Goal: Transaction & Acquisition: Purchase product/service

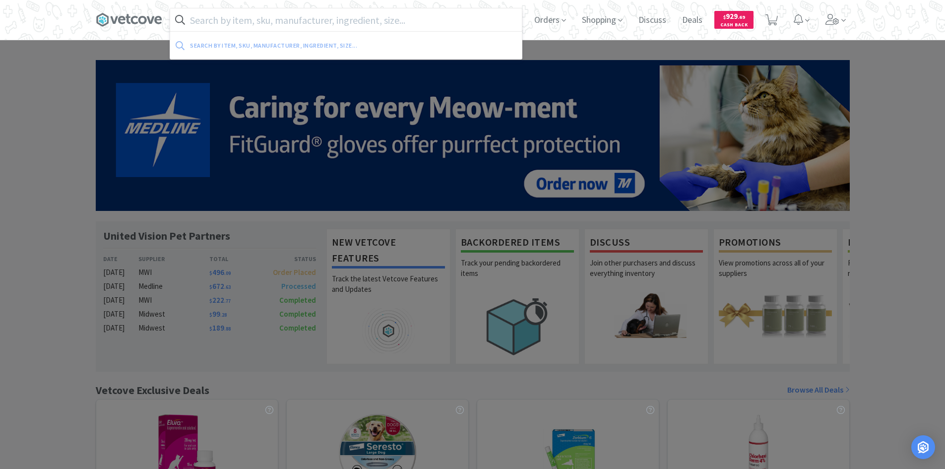
click at [311, 18] on input "text" at bounding box center [346, 19] width 352 height 23
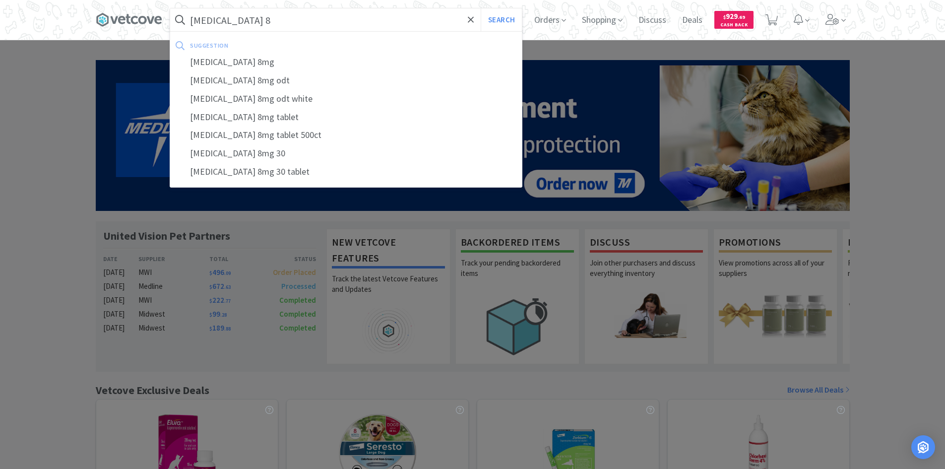
type input "[MEDICAL_DATA] 8"
click at [481, 8] on button "Search" at bounding box center [501, 19] width 41 height 23
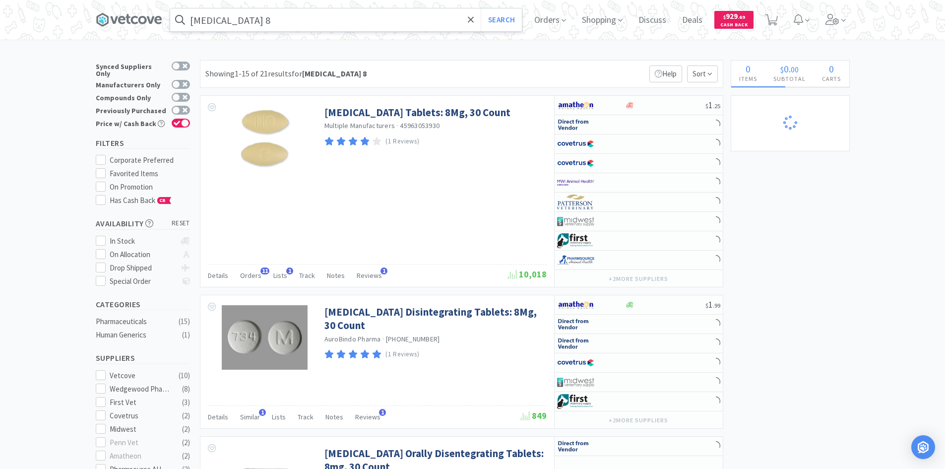
select select "4"
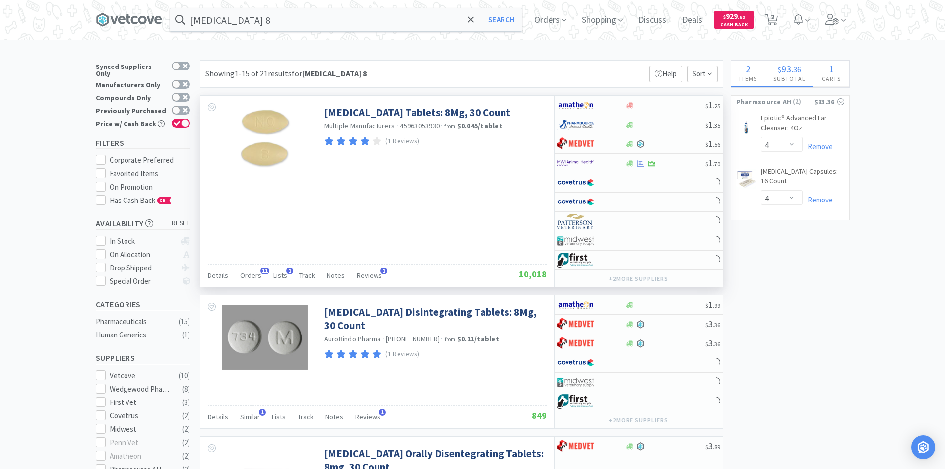
select select "4"
select select "2"
select select "1"
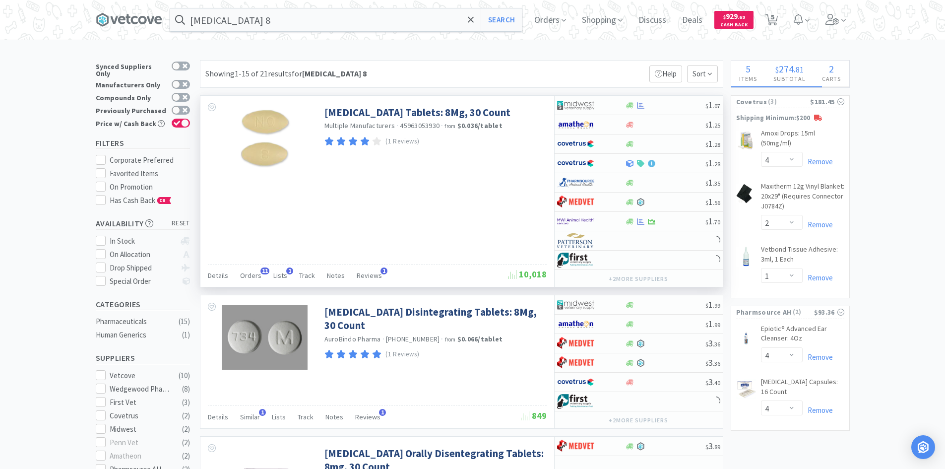
select select "1"
select select "2"
select select "1"
select select "2"
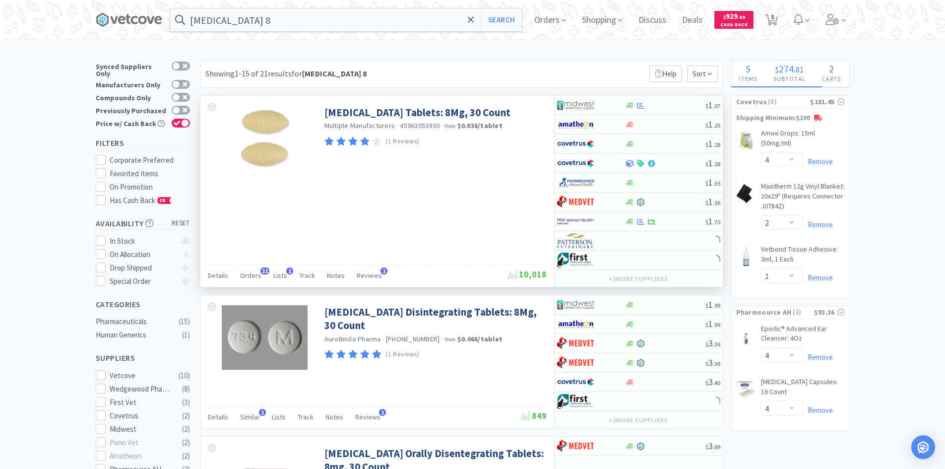
select select "2"
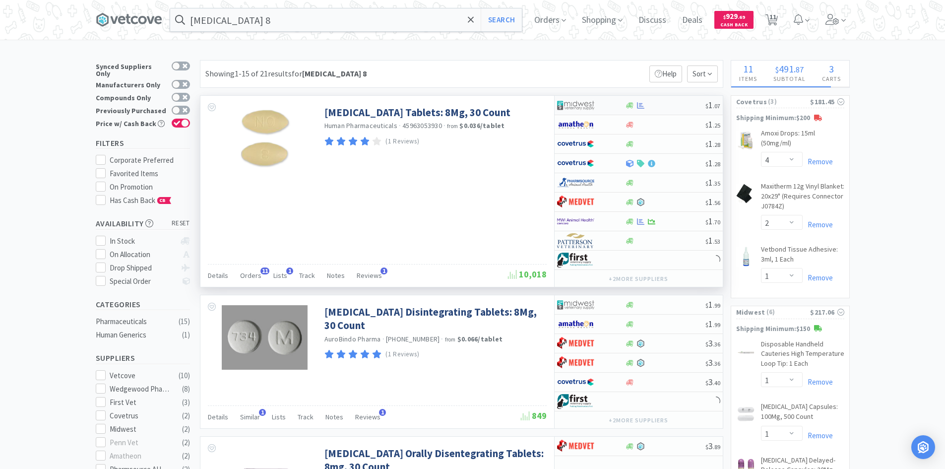
click at [614, 106] on div at bounding box center [591, 105] width 68 height 17
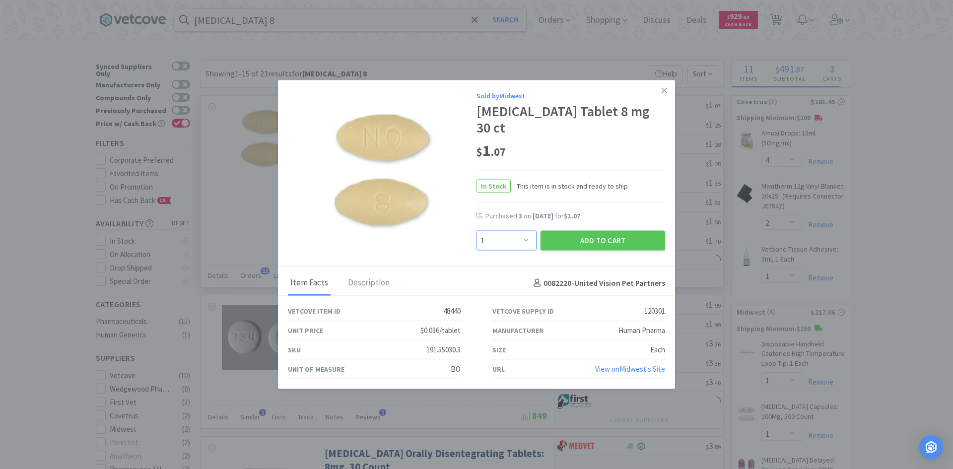
click at [518, 231] on select "Enter Quantity 1 2 3 4 5 6 7 8 9 10 11 12 13 14 15 16 17 18 19 20 Enter Quantity" at bounding box center [506, 241] width 60 height 20
select select "3"
click at [476, 231] on select "Enter Quantity 1 2 3 4 5 6 7 8 9 10 11 12 13 14 15 16 17 18 19 20 Enter Quantity" at bounding box center [506, 241] width 60 height 20
click at [581, 232] on button "Add to Cart" at bounding box center [602, 241] width 125 height 20
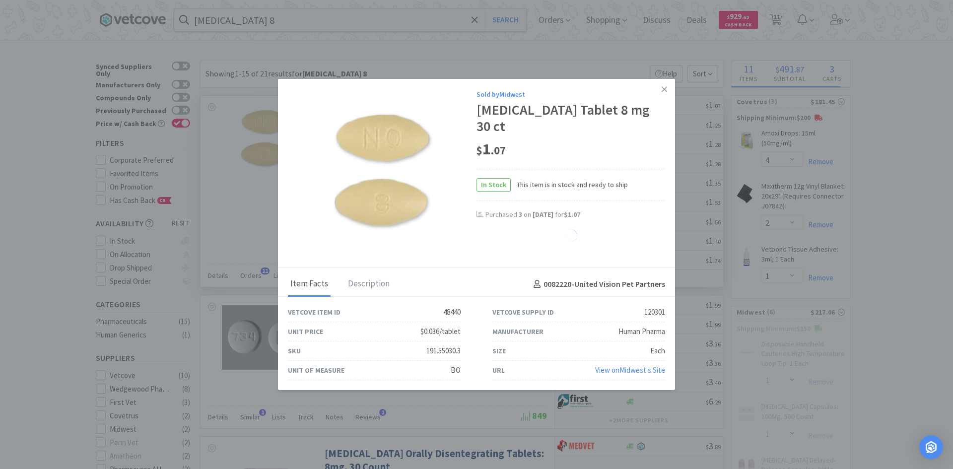
select select "3"
select select "1"
select select "2"
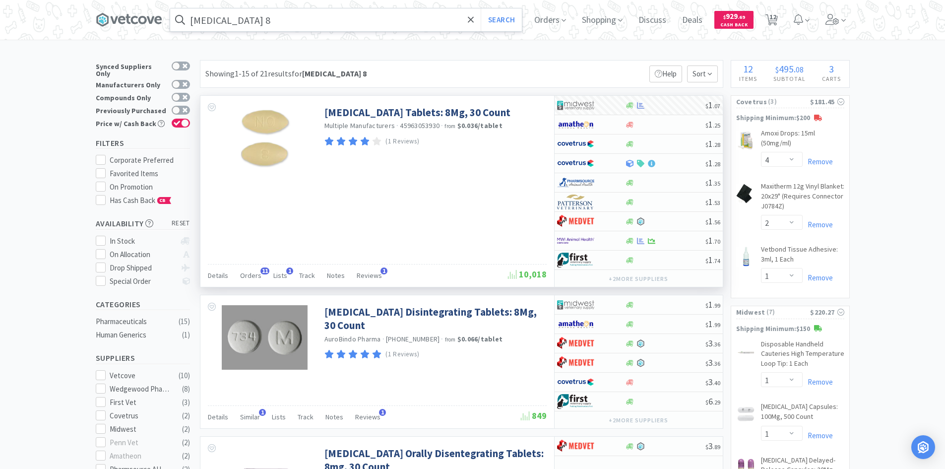
click at [327, 14] on input "[MEDICAL_DATA] 8" at bounding box center [346, 19] width 352 height 23
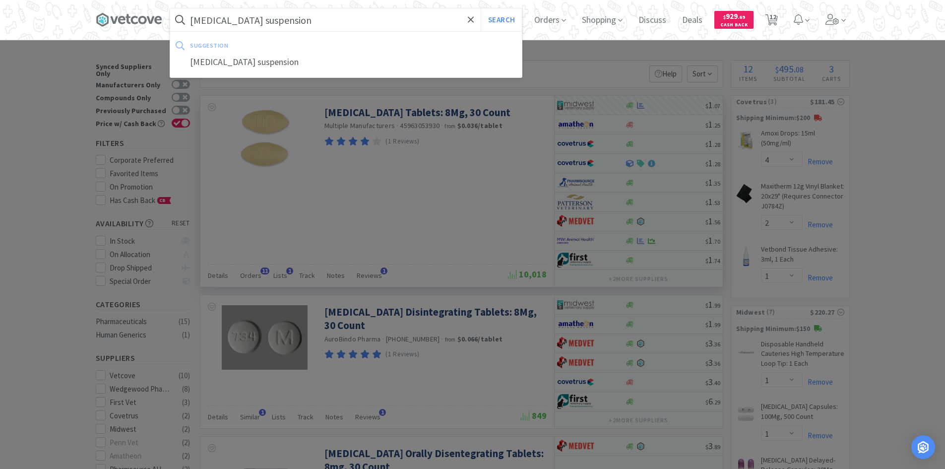
type input "[MEDICAL_DATA] suspension"
click at [481, 8] on button "Search" at bounding box center [501, 19] width 41 height 23
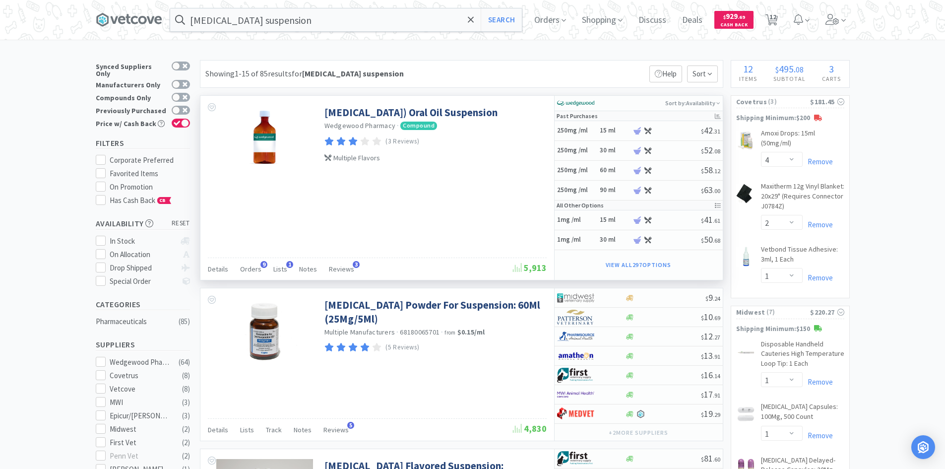
click at [489, 159] on div "Multiple Flavors" at bounding box center [434, 157] width 220 height 11
